Goal: Entertainment & Leisure: Consume media (video, audio)

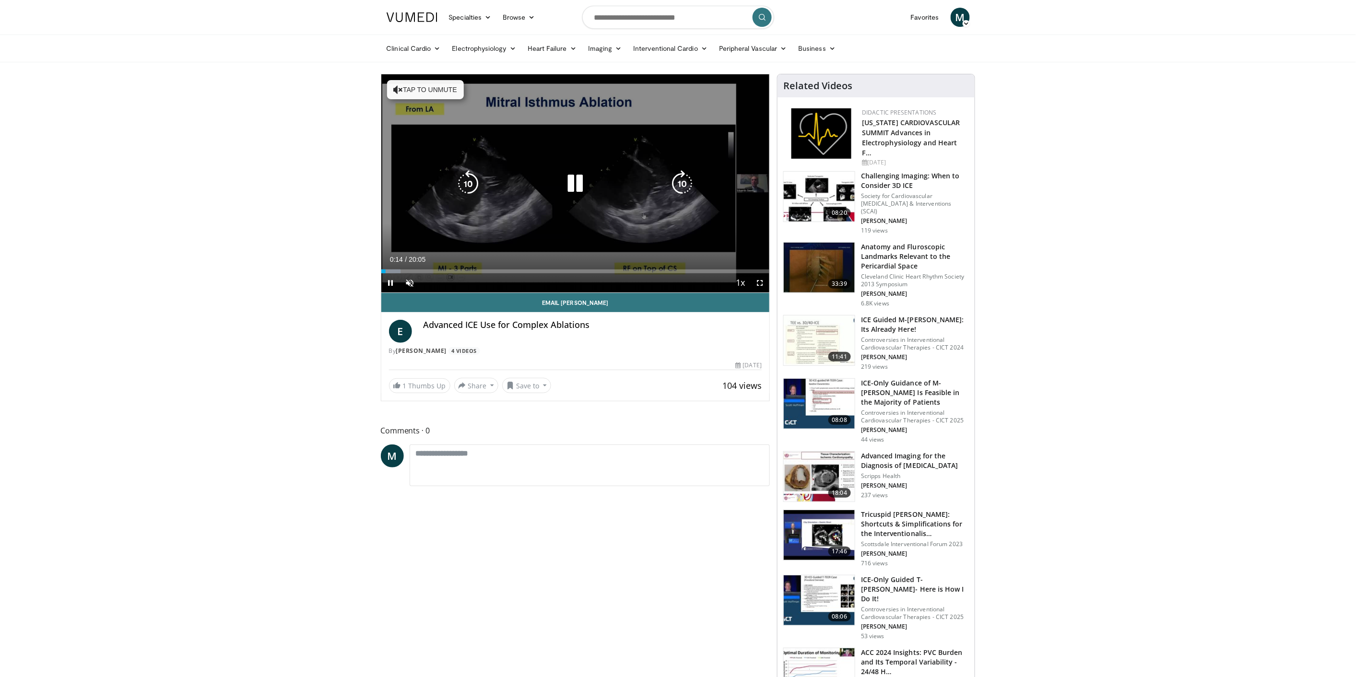
click at [419, 94] on button "Tap to unmute" at bounding box center [425, 89] width 77 height 19
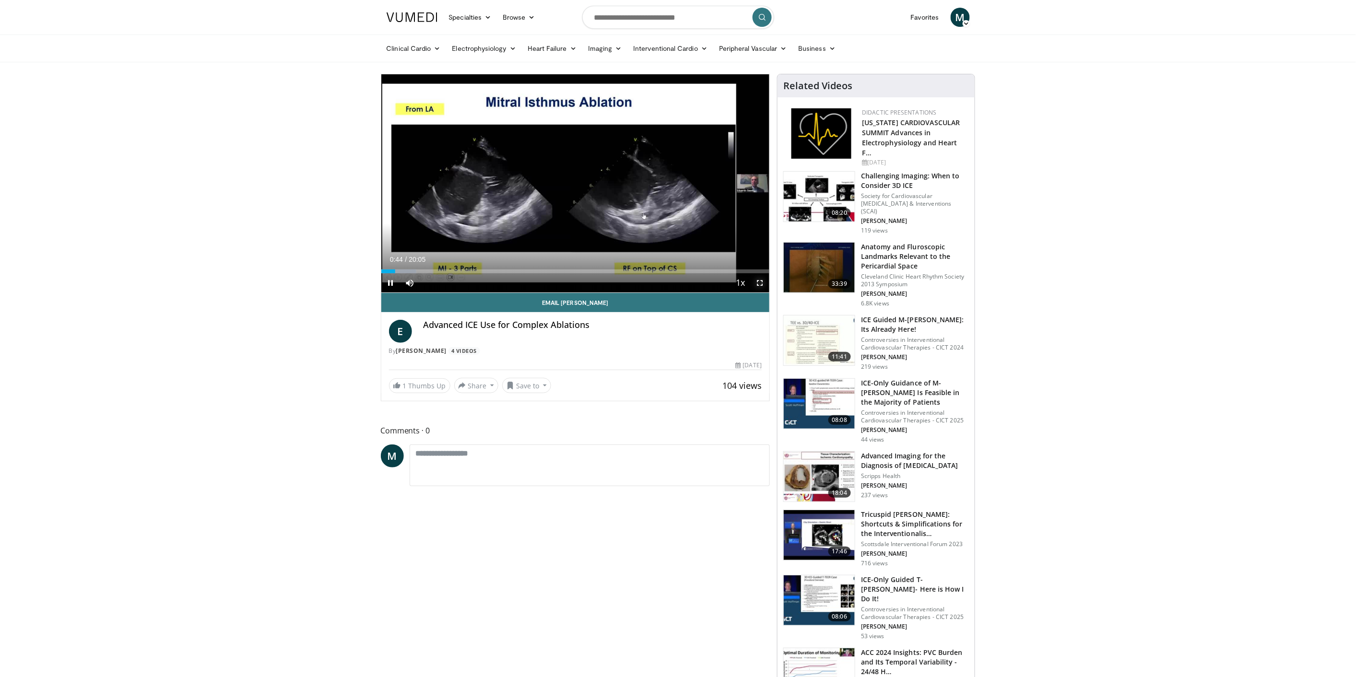
click at [759, 285] on span "Video Player" at bounding box center [759, 282] width 19 height 19
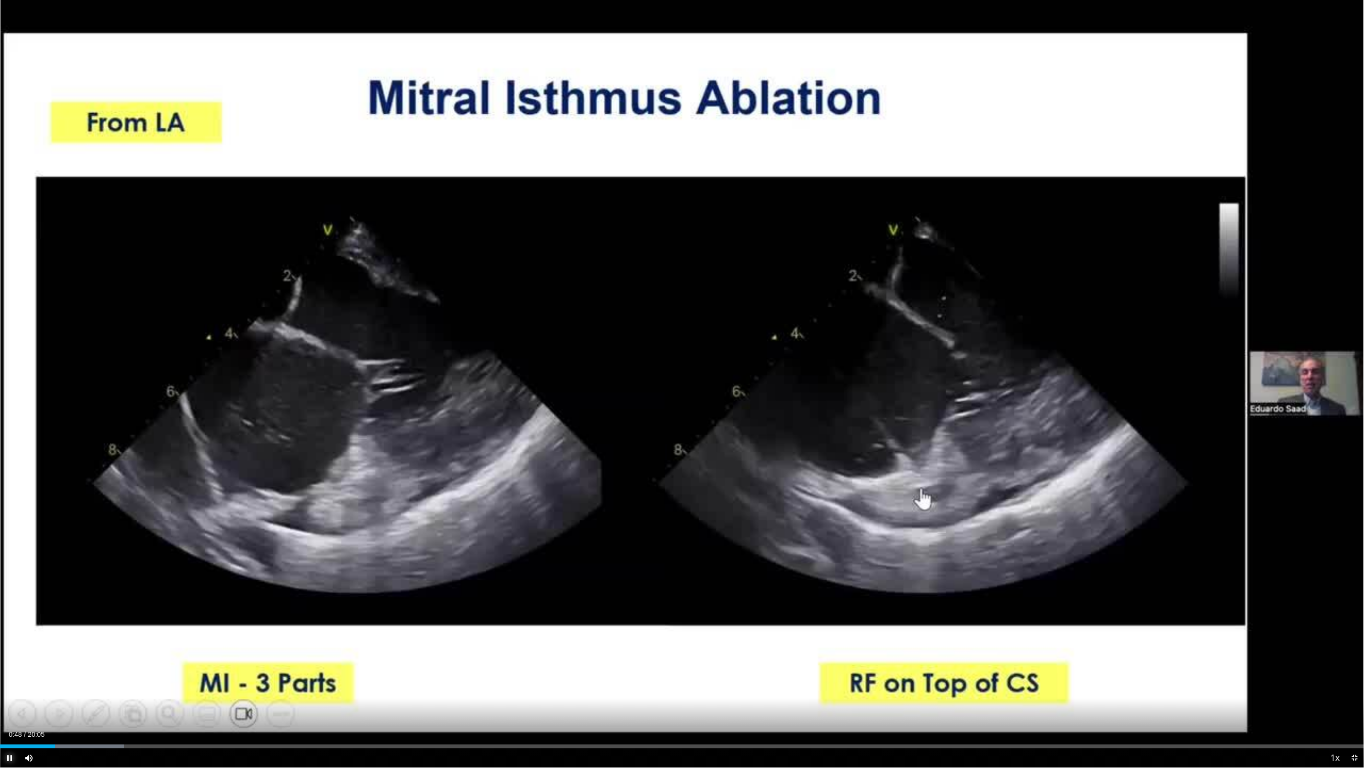
click at [7, 677] on span "Video Player" at bounding box center [9, 757] width 19 height 19
click at [452, 677] on div "Loaded : 39.75% 06:55 06:39" at bounding box center [682, 743] width 1364 height 9
click at [434, 677] on div "Progress Bar" at bounding box center [434, 746] width 1 height 4
click at [402, 677] on div "Progress Bar" at bounding box center [402, 746] width 1 height 4
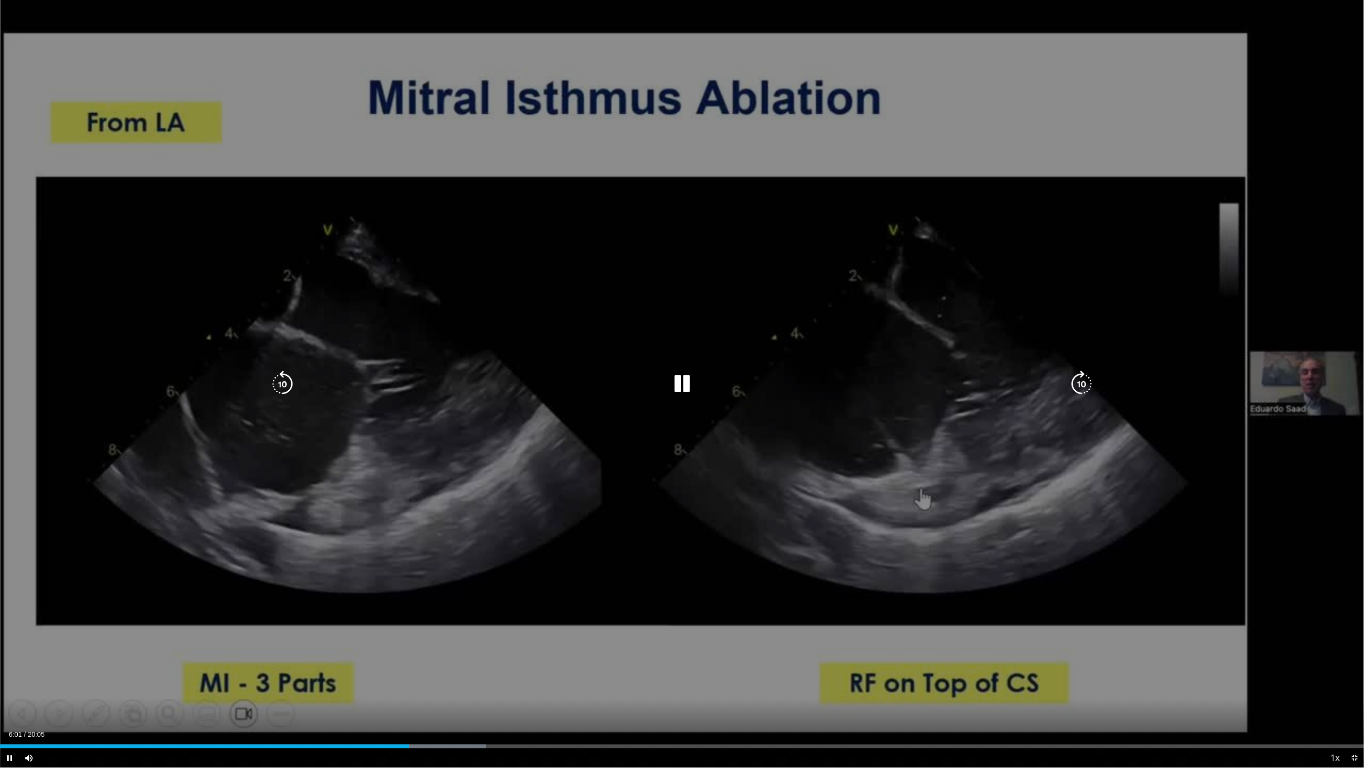
click at [1338, 595] on div "10 seconds Tap to unmute" at bounding box center [682, 383] width 1364 height 767
click at [1337, 594] on div "10 seconds Tap to unmute" at bounding box center [682, 383] width 1364 height 767
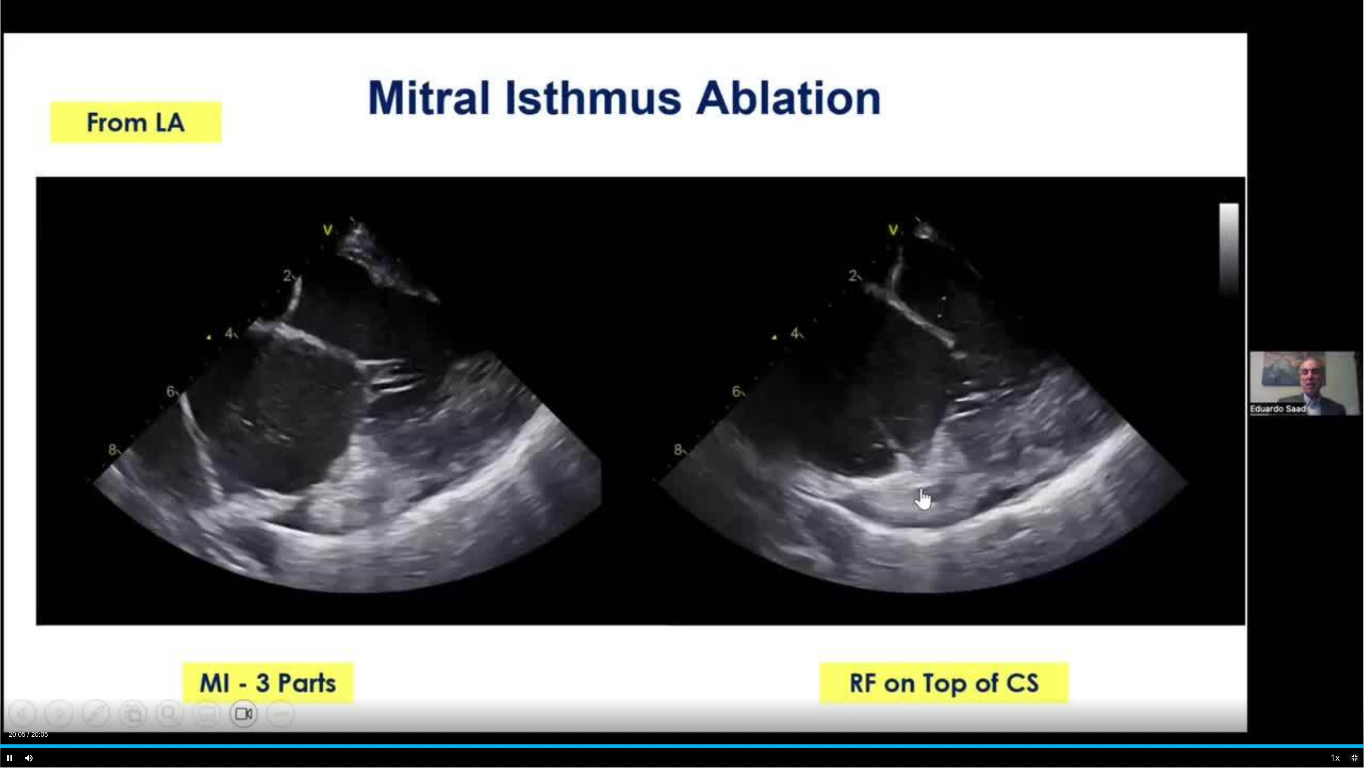
click at [1354, 677] on span "Video Player" at bounding box center [1354, 757] width 19 height 19
